Goal: Task Accomplishment & Management: Manage account settings

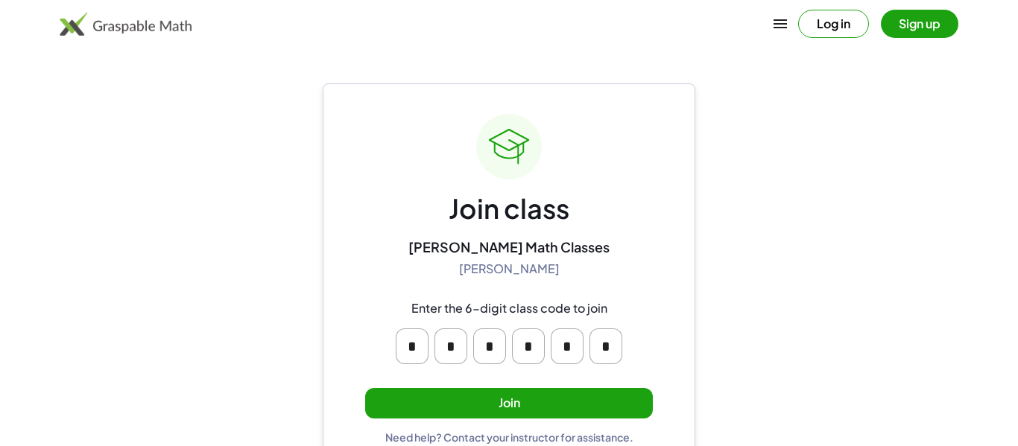
scroll to position [28, 0]
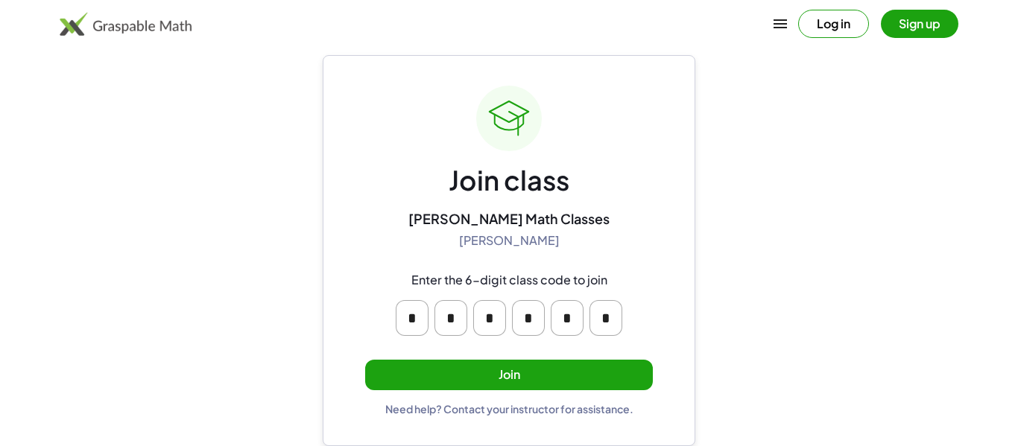
click at [422, 323] on input "*" at bounding box center [412, 318] width 33 height 36
click at [572, 377] on button "Join" at bounding box center [509, 375] width 288 height 31
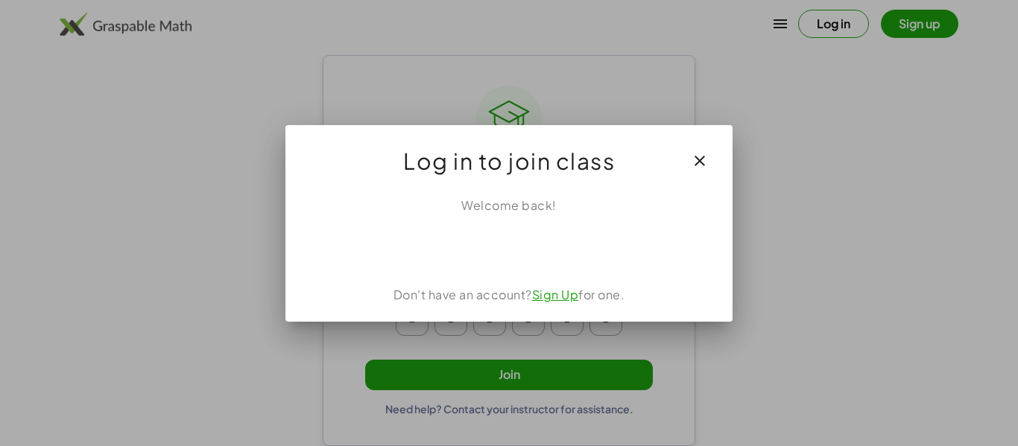
scroll to position [0, 0]
click at [704, 165] on icon "button" at bounding box center [700, 161] width 18 height 18
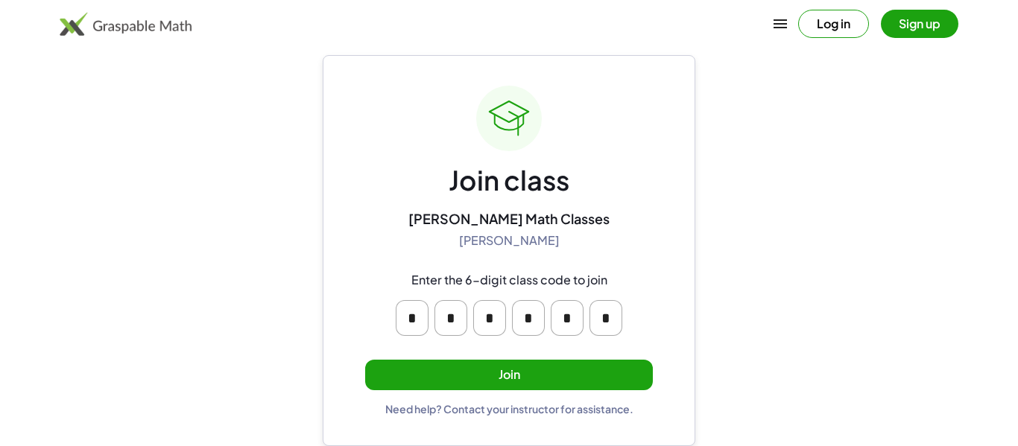
click at [600, 373] on button "Join" at bounding box center [509, 375] width 288 height 31
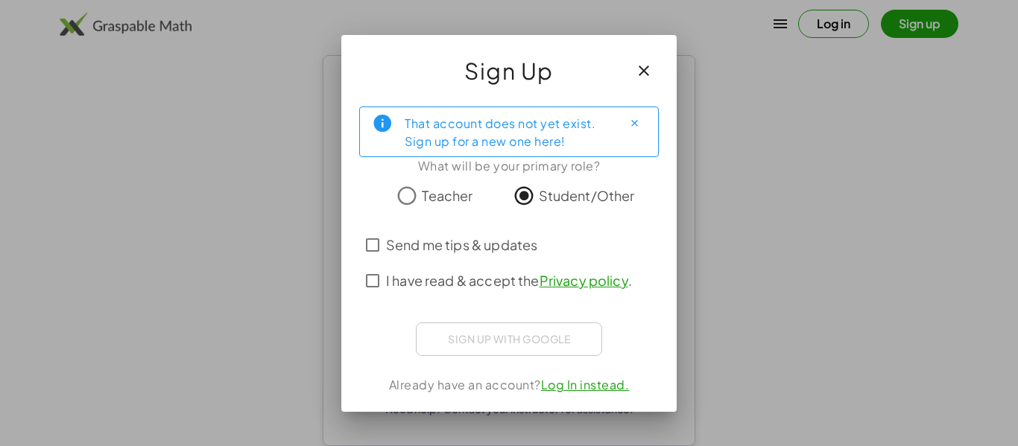
click at [481, 241] on span "Send me tips & updates" at bounding box center [461, 245] width 151 height 20
click at [460, 279] on span "I have read & accept the Privacy policy ." at bounding box center [509, 281] width 246 height 20
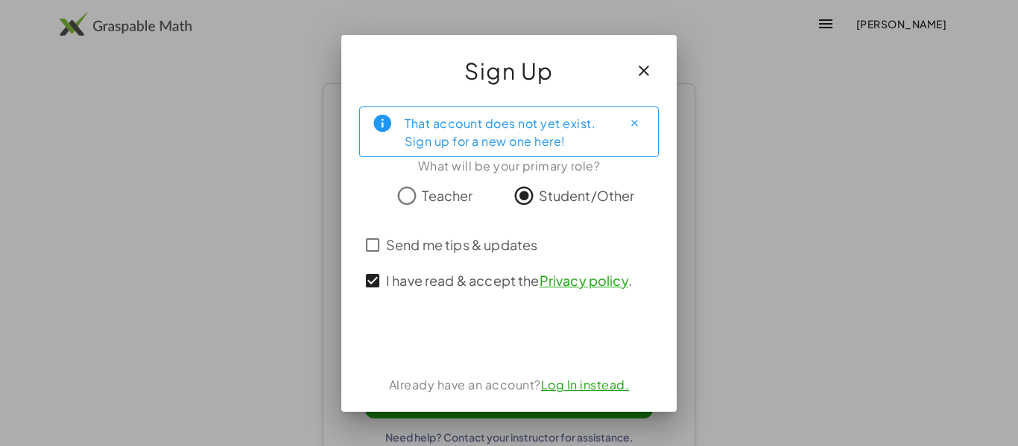
scroll to position [28, 0]
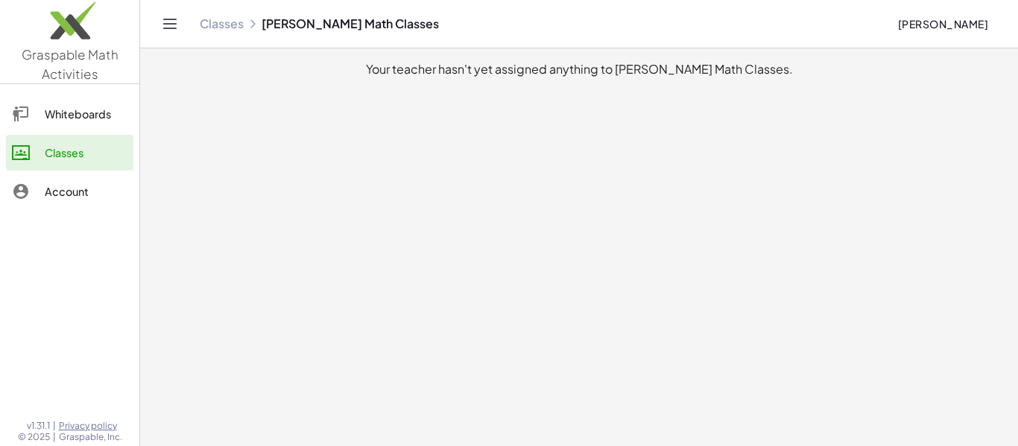
click at [34, 174] on link "Account" at bounding box center [69, 192] width 127 height 36
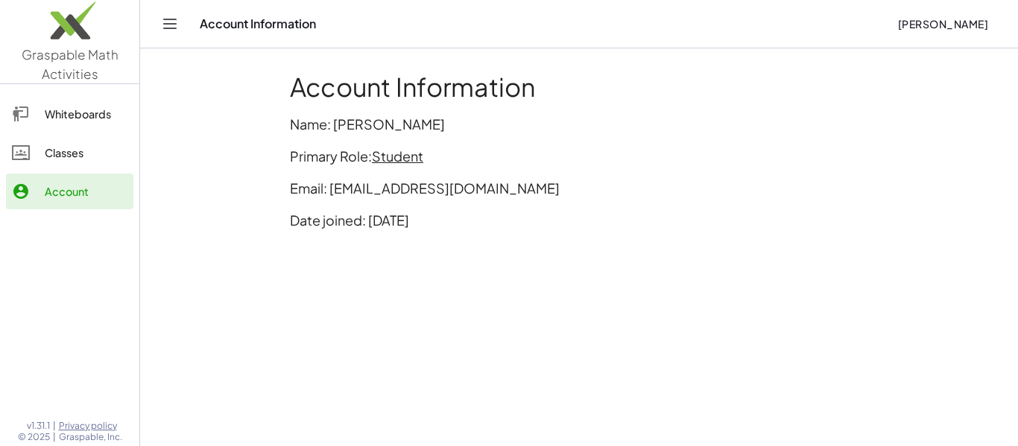
click at [55, 155] on div "Classes" at bounding box center [86, 153] width 83 height 18
